Goal: Task Accomplishment & Management: Use online tool/utility

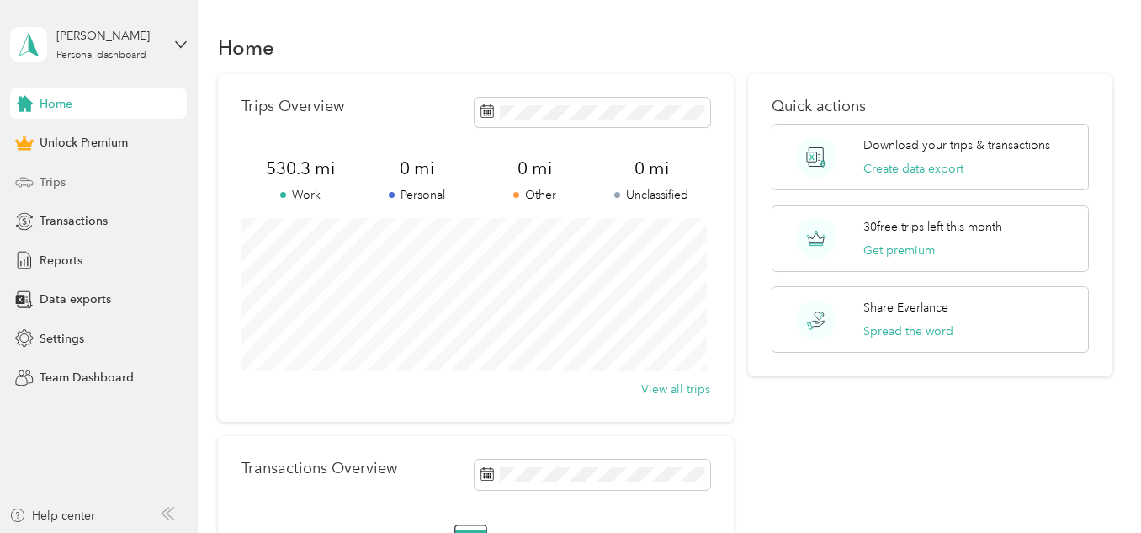
click at [69, 179] on div "Trips" at bounding box center [98, 182] width 177 height 30
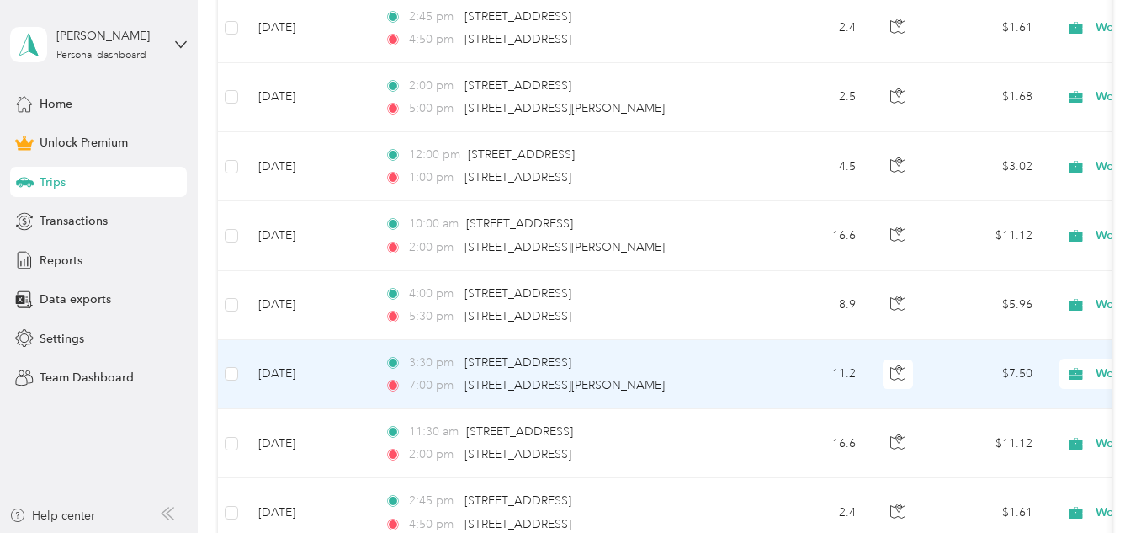
scroll to position [421, 0]
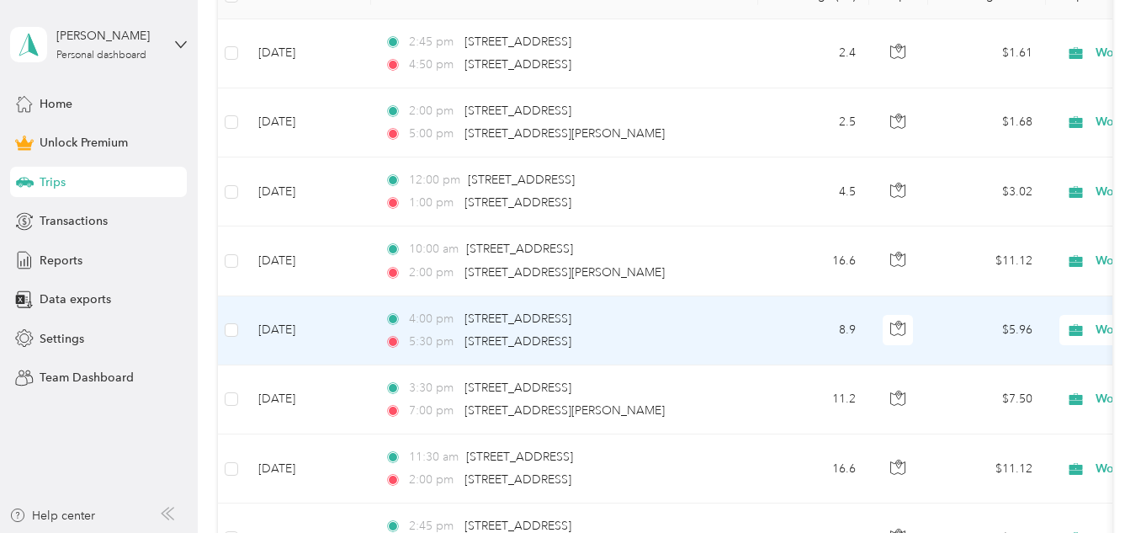
click at [297, 330] on td "[DATE]" at bounding box center [308, 330] width 126 height 69
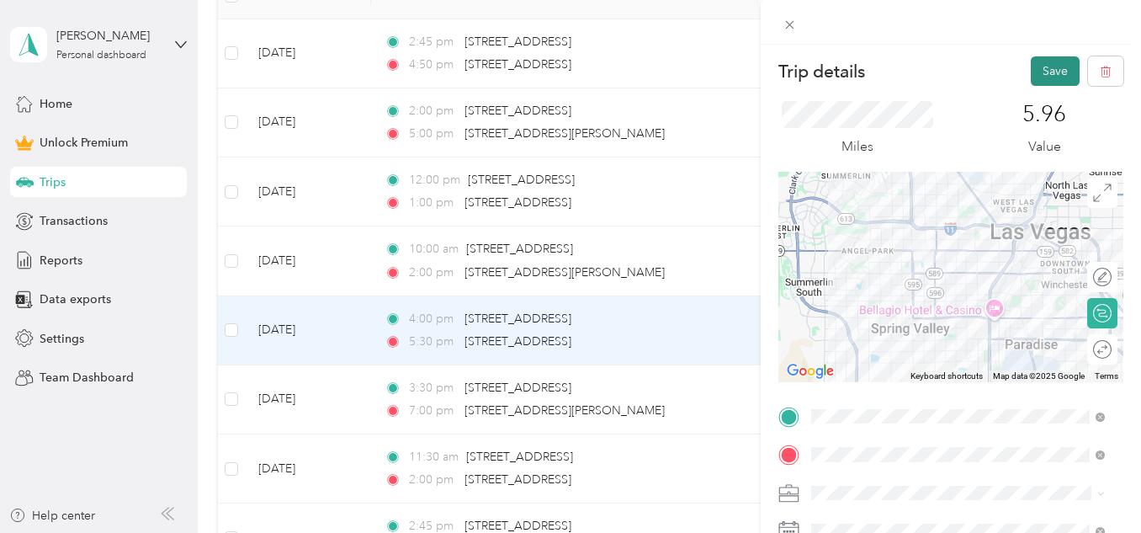
click at [1046, 73] on button "Save" at bounding box center [1055, 70] width 49 height 29
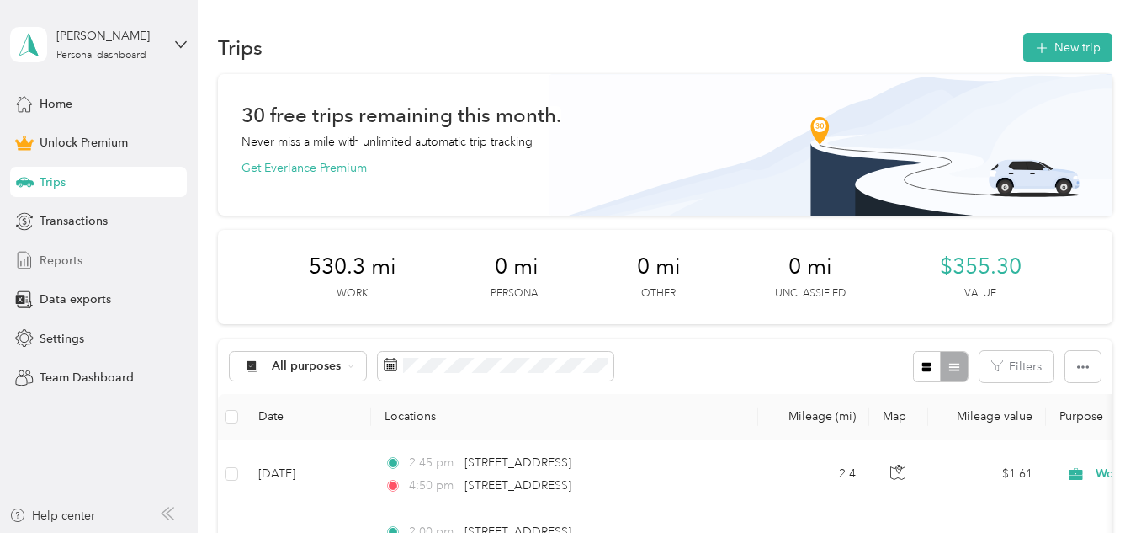
click at [66, 261] on span "Reports" at bounding box center [61, 261] width 43 height 18
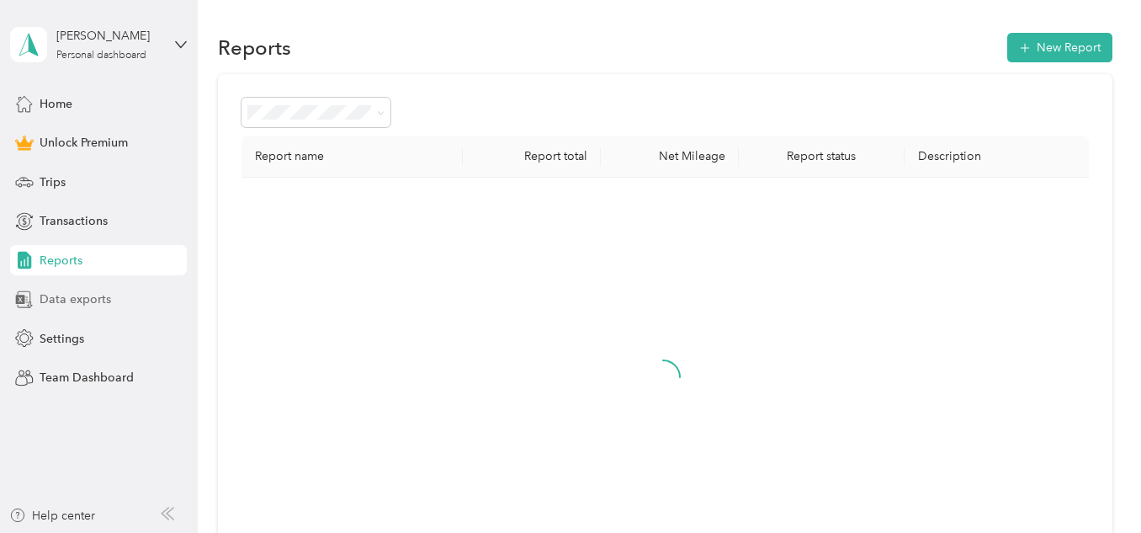
click at [71, 300] on span "Data exports" at bounding box center [76, 299] width 72 height 18
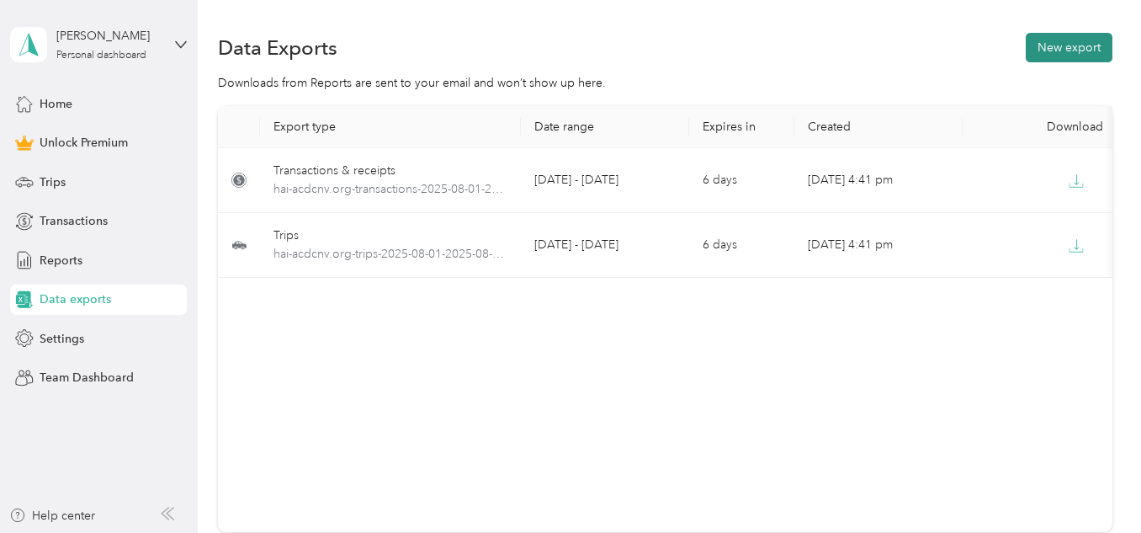
click at [1073, 45] on button "New export" at bounding box center [1069, 47] width 87 height 29
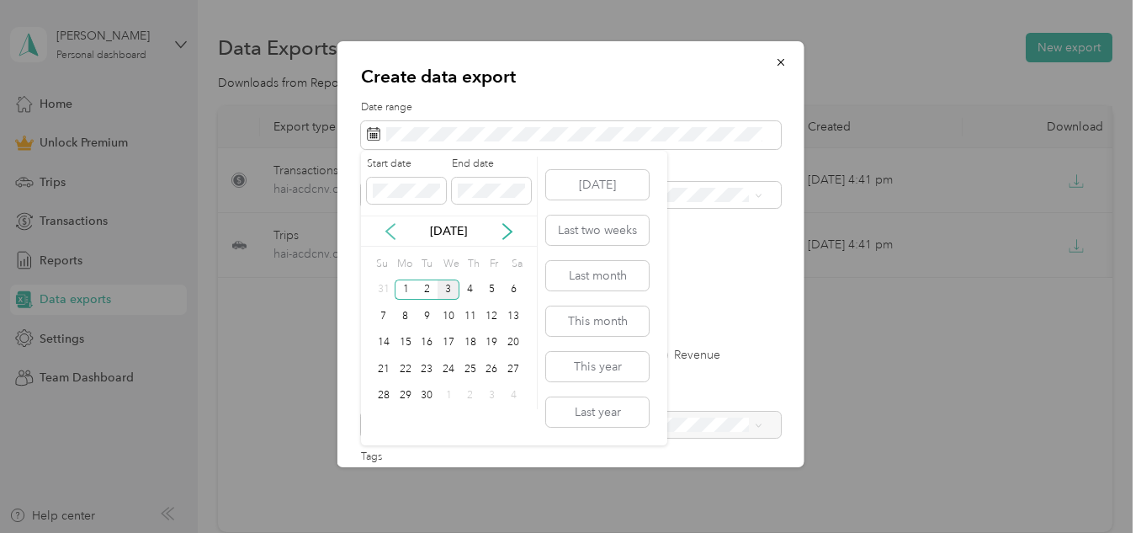
click at [393, 231] on icon at bounding box center [390, 231] width 17 height 17
click at [493, 290] on div "1" at bounding box center [492, 289] width 22 height 21
click at [385, 422] on div "31" at bounding box center [384, 422] width 22 height 21
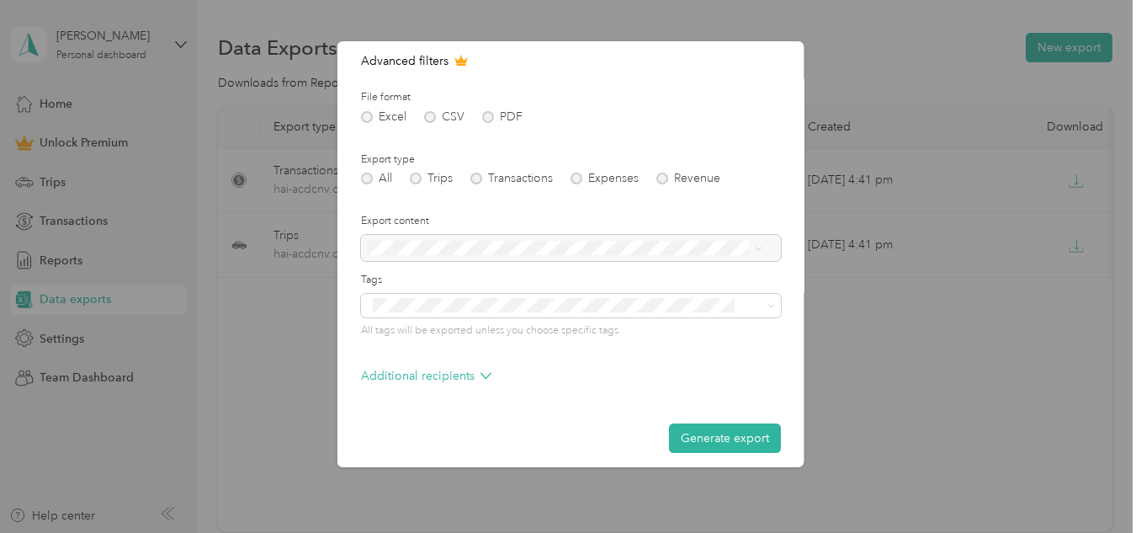
scroll to position [186, 0]
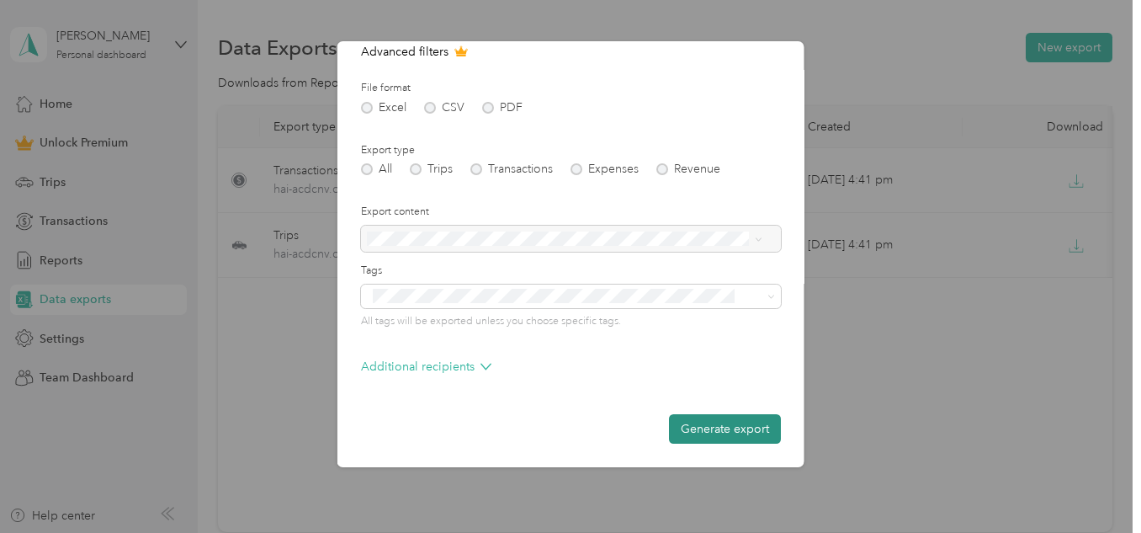
click at [720, 426] on button "Generate export" at bounding box center [725, 428] width 112 height 29
